Goal: Transaction & Acquisition: Purchase product/service

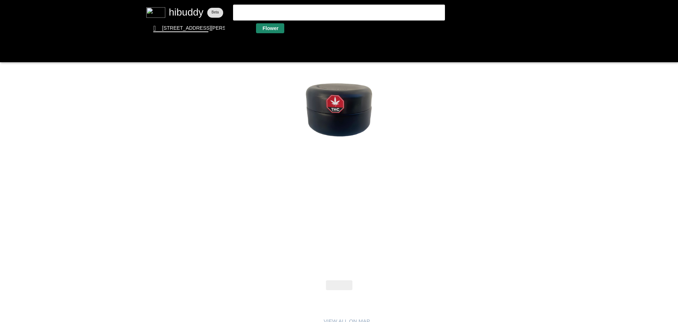
click at [272, 26] on flt-glass-pane at bounding box center [339, 161] width 678 height 322
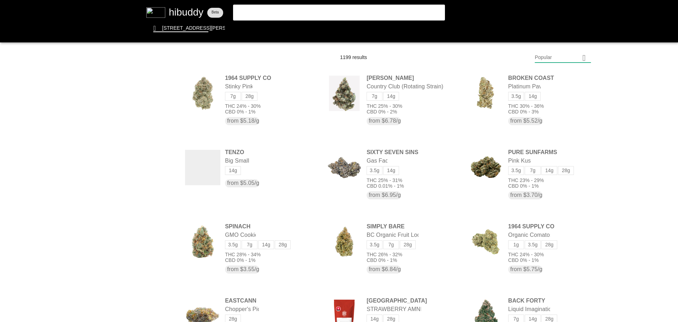
click at [565, 58] on flt-glass-pane at bounding box center [339, 161] width 678 height 322
click at [532, 247] on flt-glass-pane at bounding box center [339, 161] width 678 height 322
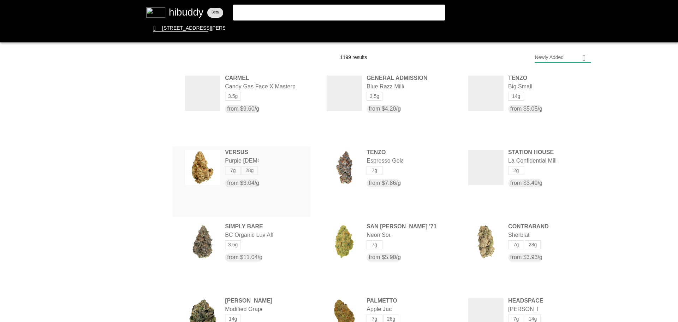
click at [282, 160] on flt-glass-pane at bounding box center [339, 161] width 678 height 322
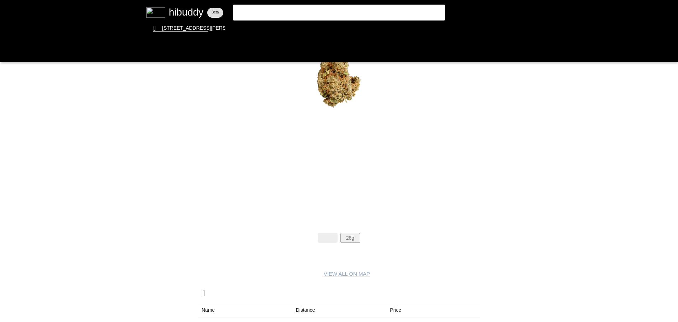
click at [351, 237] on flt-glass-pane at bounding box center [339, 161] width 678 height 322
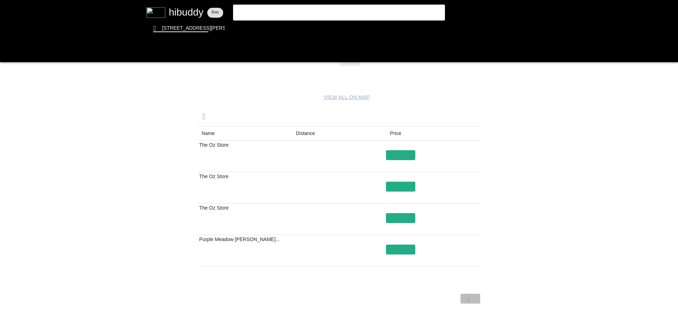
click at [475, 299] on flt-glass-pane at bounding box center [339, 161] width 678 height 322
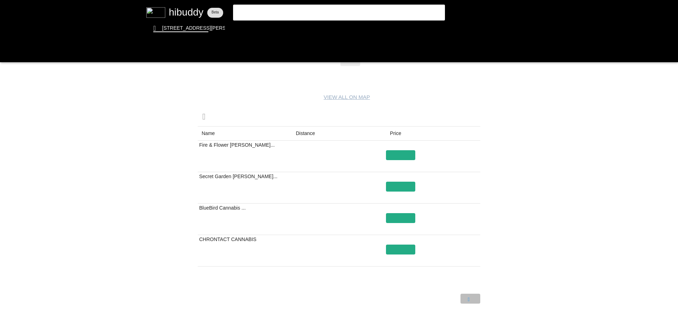
click at [475, 299] on flt-glass-pane at bounding box center [339, 161] width 678 height 322
click at [474, 298] on flt-glass-pane at bounding box center [339, 161] width 678 height 322
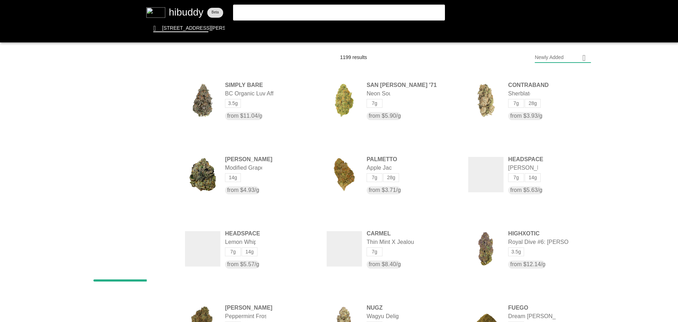
click at [542, 60] on flt-glass-pane at bounding box center [339, 161] width 678 height 322
click at [544, 60] on flt-glass-pane at bounding box center [339, 161] width 678 height 322
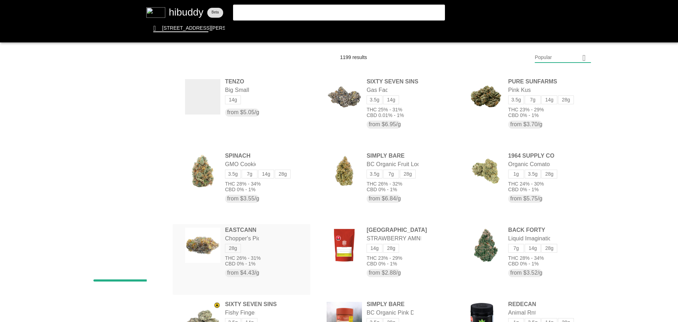
click at [258, 252] on flt-glass-pane at bounding box center [339, 161] width 678 height 322
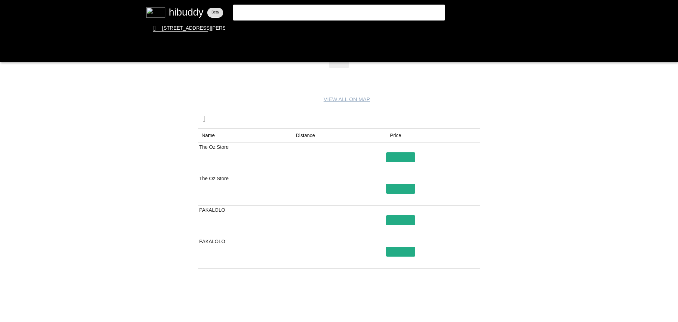
click at [474, 298] on flt-glass-pane at bounding box center [339, 161] width 678 height 322
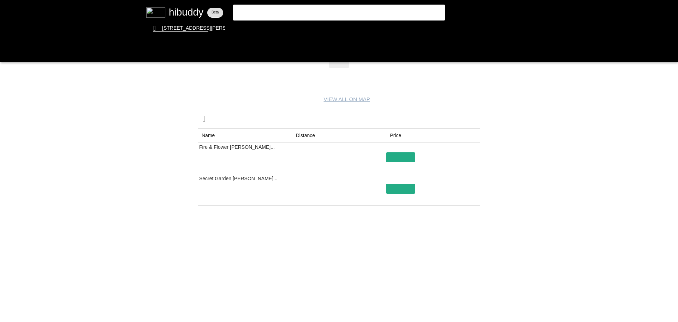
click at [455, 299] on flt-glass-pane at bounding box center [339, 161] width 678 height 322
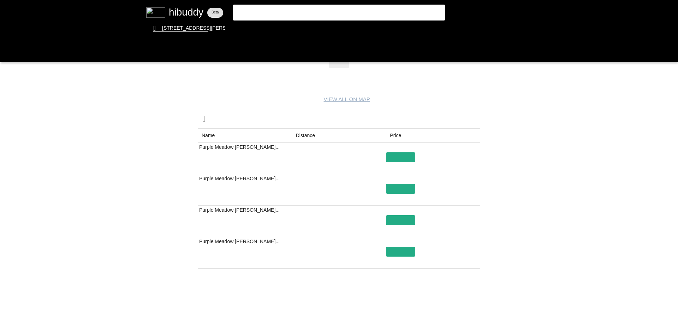
click at [455, 299] on flt-glass-pane at bounding box center [339, 161] width 678 height 322
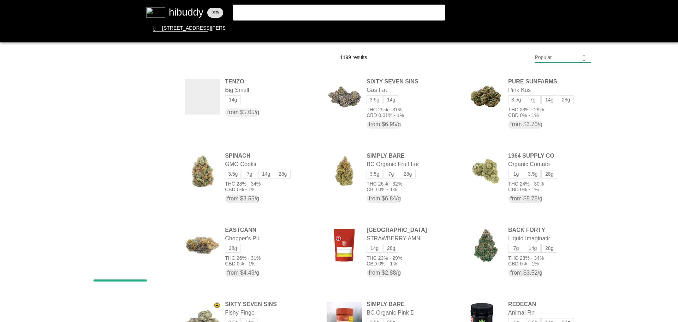
click at [130, 252] on flt-glass-pane at bounding box center [339, 161] width 678 height 322
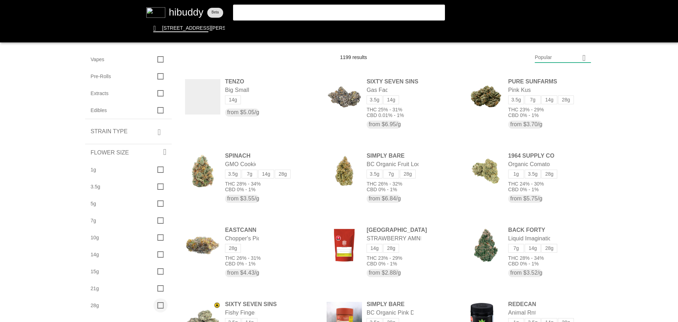
click at [159, 305] on flt-glass-pane at bounding box center [339, 161] width 678 height 322
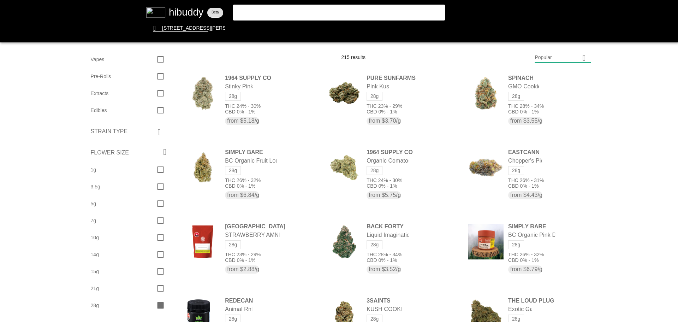
click at [209, 56] on flt-glass-pane at bounding box center [339, 161] width 678 height 322
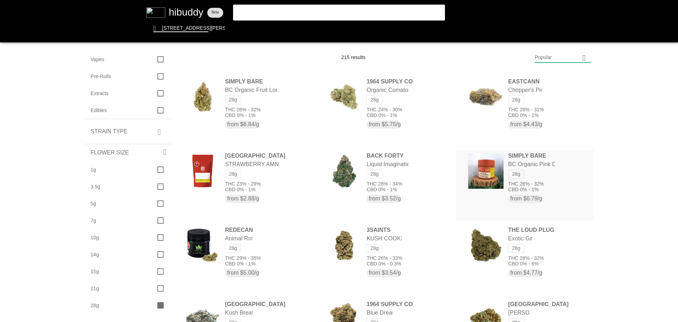
click at [558, 169] on flt-glass-pane at bounding box center [339, 161] width 678 height 322
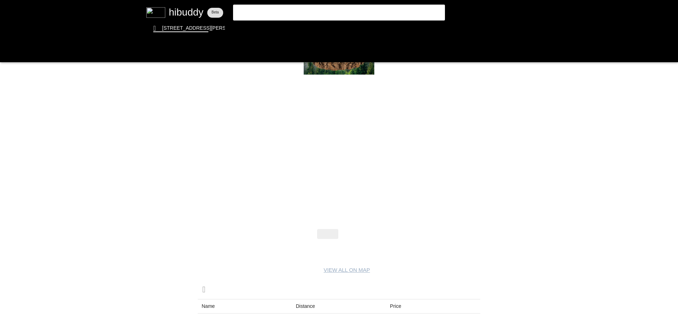
click at [356, 234] on flt-glass-pane at bounding box center [339, 161] width 678 height 322
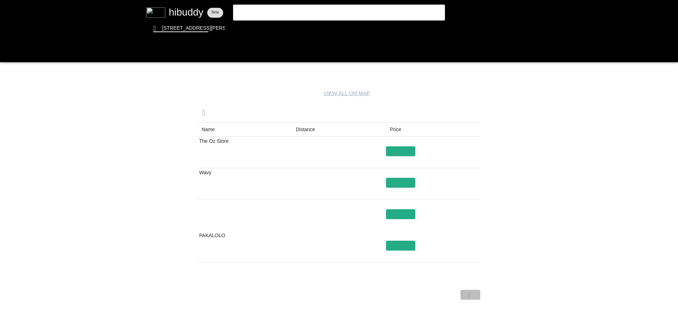
click at [468, 293] on flt-glass-pane at bounding box center [339, 161] width 678 height 322
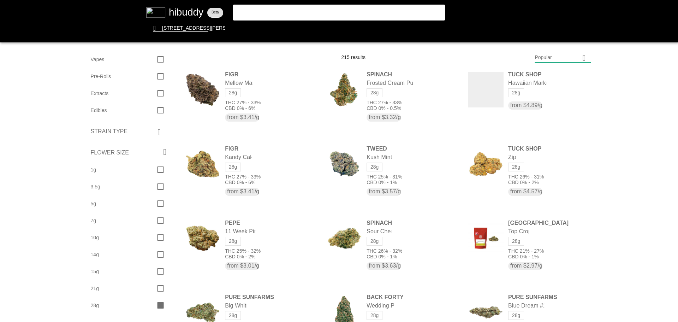
click at [558, 55] on flt-glass-pane at bounding box center [339, 161] width 678 height 322
click at [537, 247] on flt-glass-pane at bounding box center [339, 161] width 678 height 322
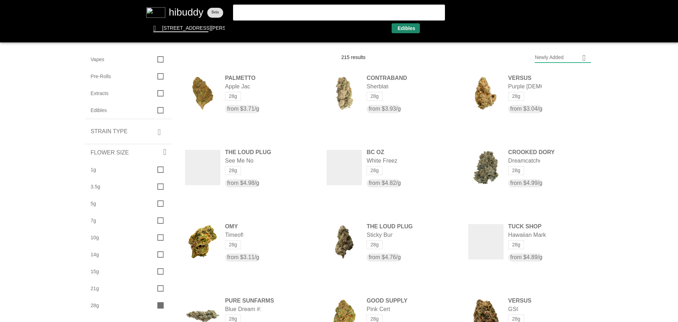
click at [408, 30] on flt-glass-pane at bounding box center [339, 161] width 678 height 322
